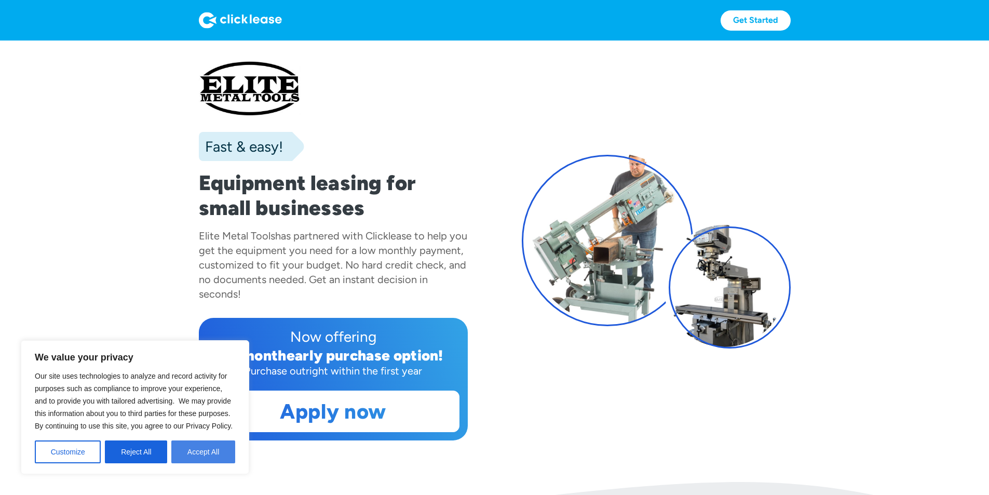
click at [178, 442] on button "Accept All" at bounding box center [203, 451] width 64 height 23
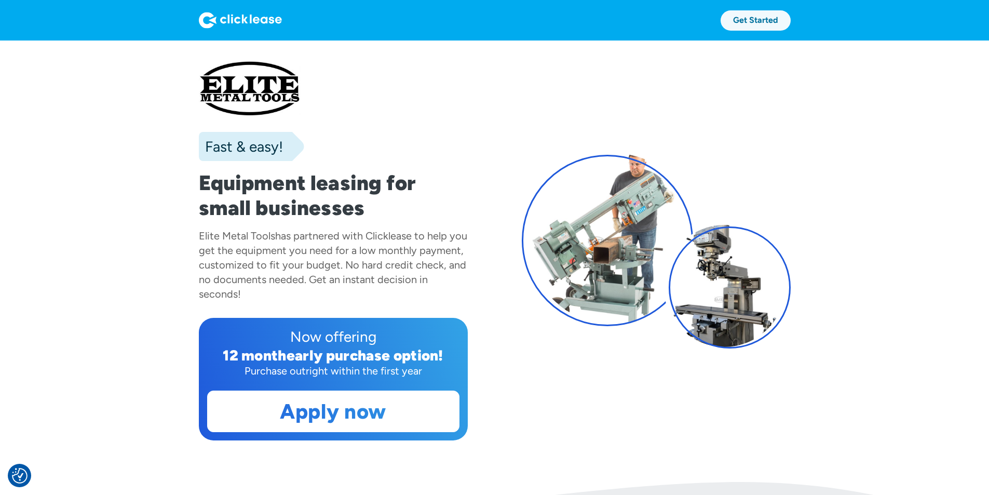
click at [791, 12] on link "Get Started" at bounding box center [756, 20] width 70 height 20
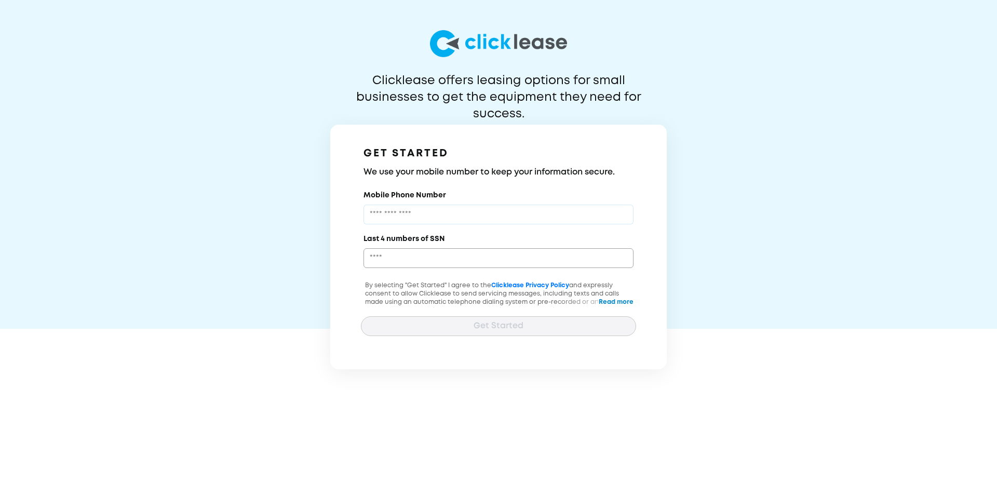
click at [472, 224] on input "Mobile Phone Number" at bounding box center [498, 215] width 270 height 20
type input "**********"
